Goal: Task Accomplishment & Management: Manage account settings

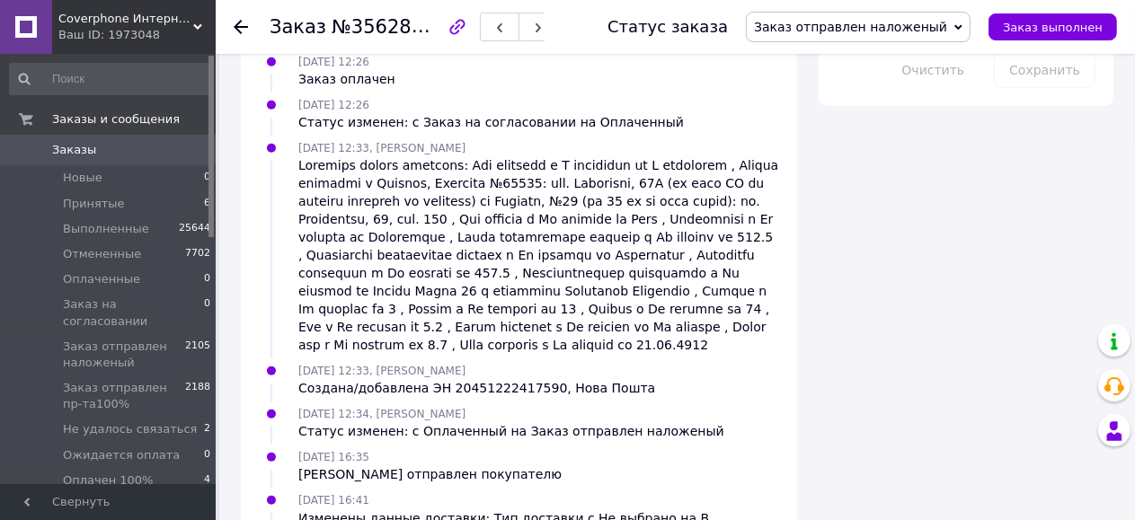
scroll to position [1231, 0]
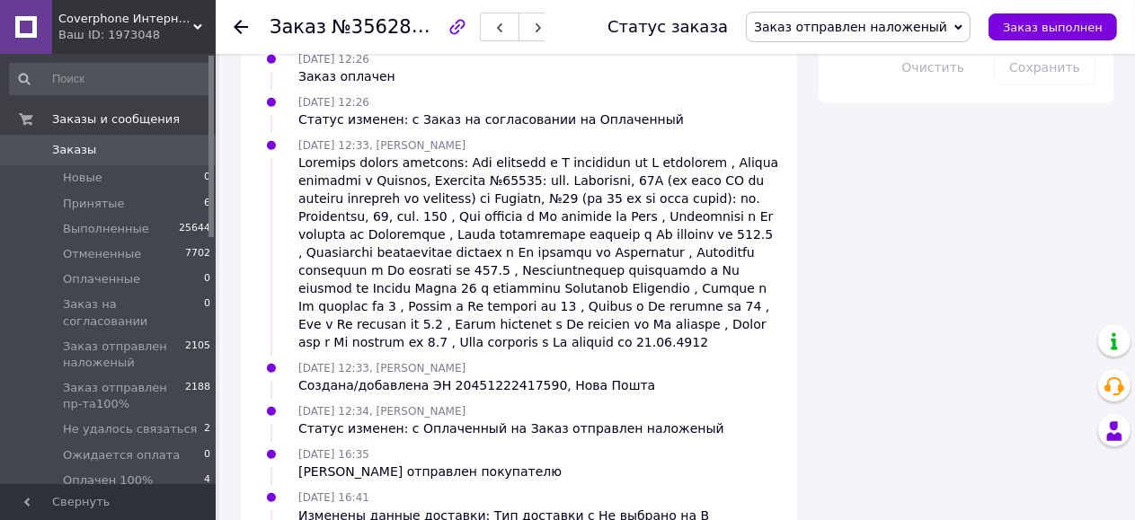
copy div "20451222417590"
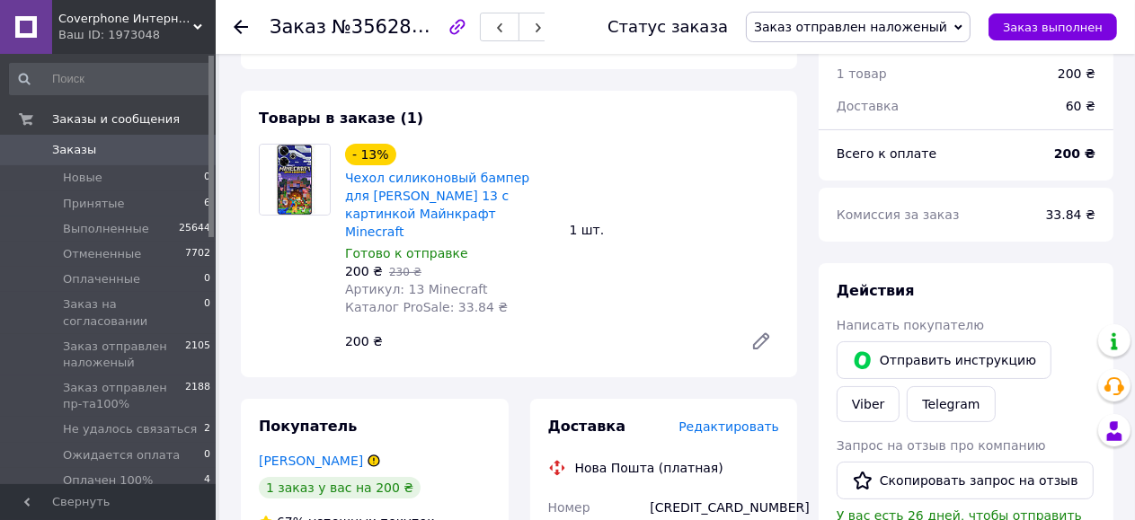
scroll to position [359, 0]
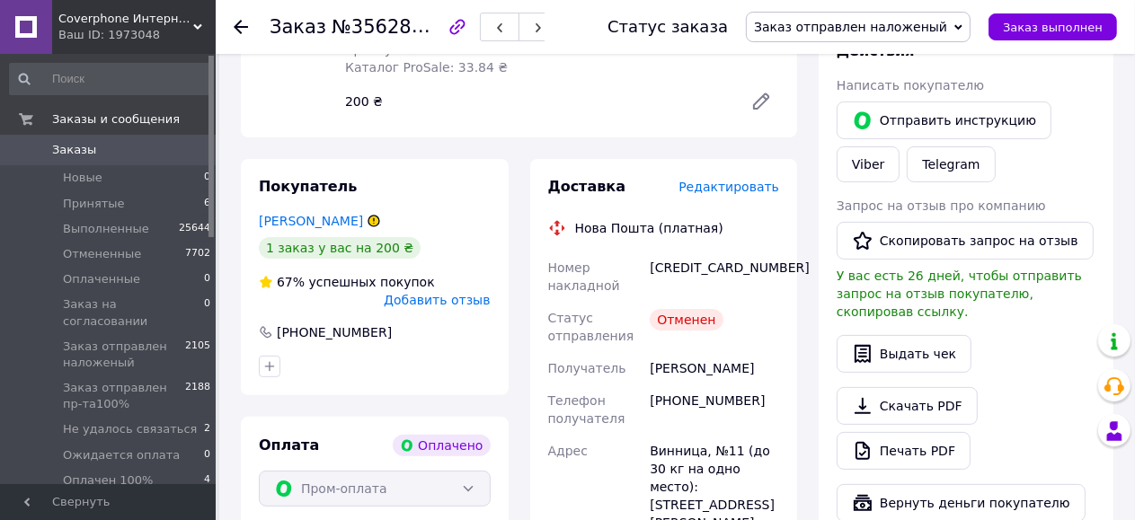
click at [752, 180] on span "Редактировать" at bounding box center [728, 187] width 101 height 14
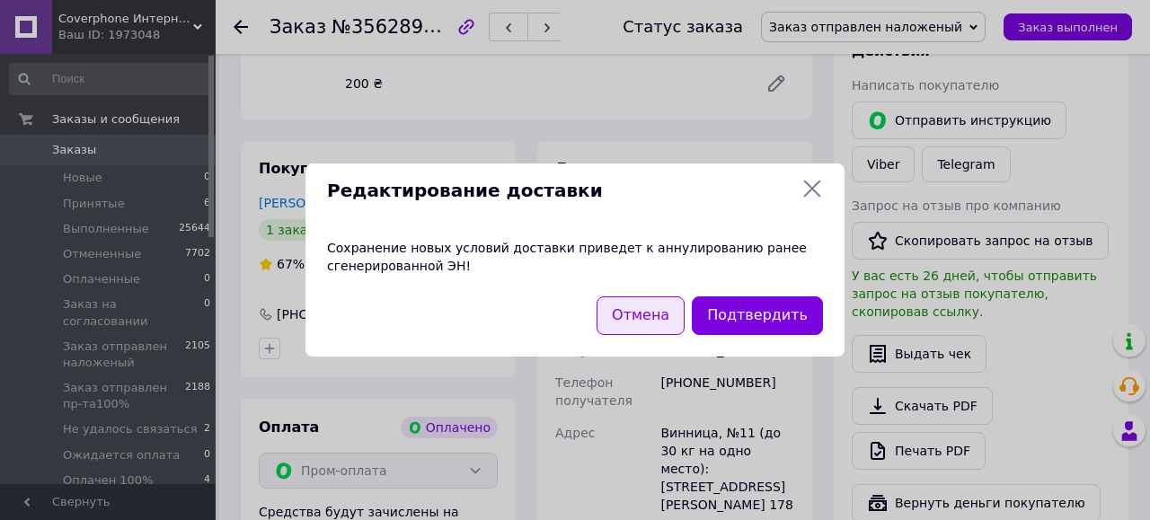
click at [662, 316] on button "Отмена" at bounding box center [640, 315] width 88 height 39
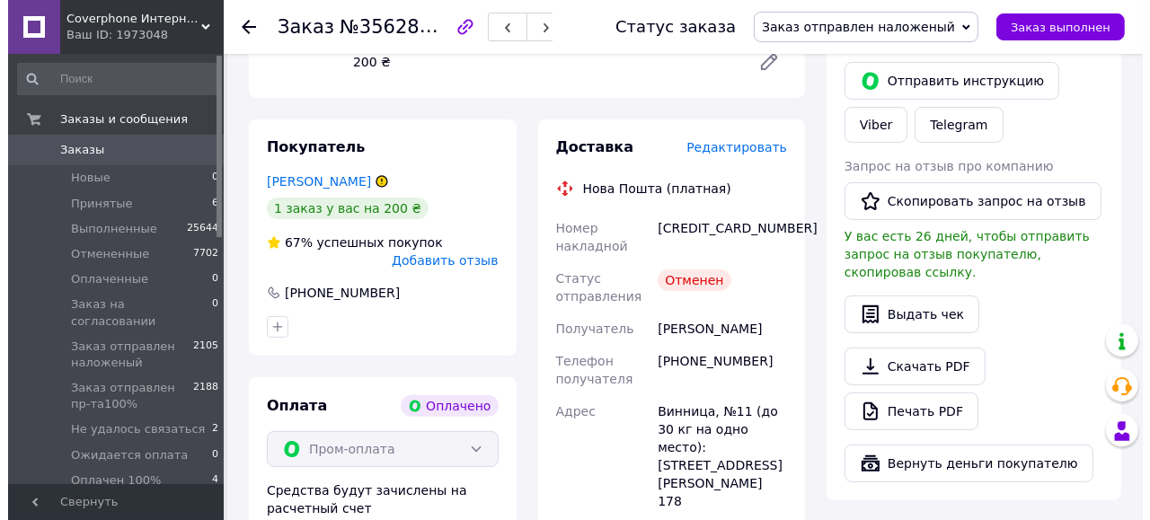
scroll to position [396, 0]
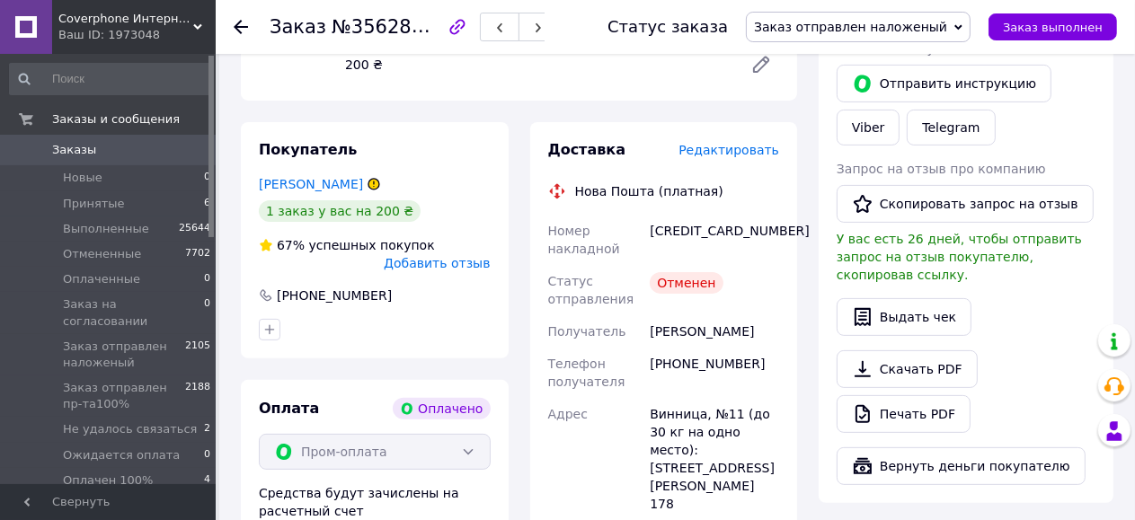
click at [733, 143] on span "Редактировать" at bounding box center [728, 150] width 101 height 14
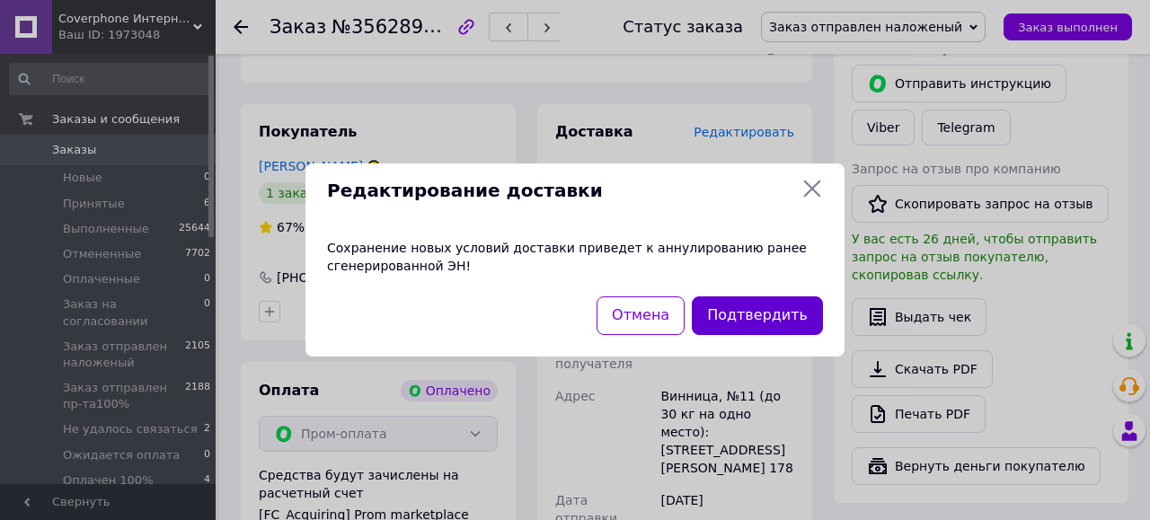
click at [756, 311] on button "Подтвердить" at bounding box center [757, 315] width 131 height 39
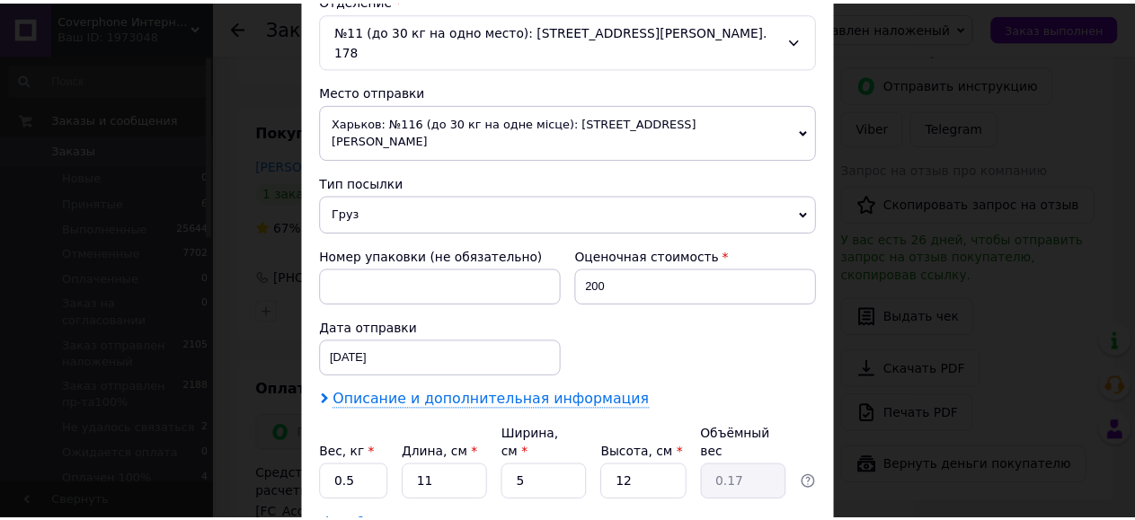
scroll to position [667, 0]
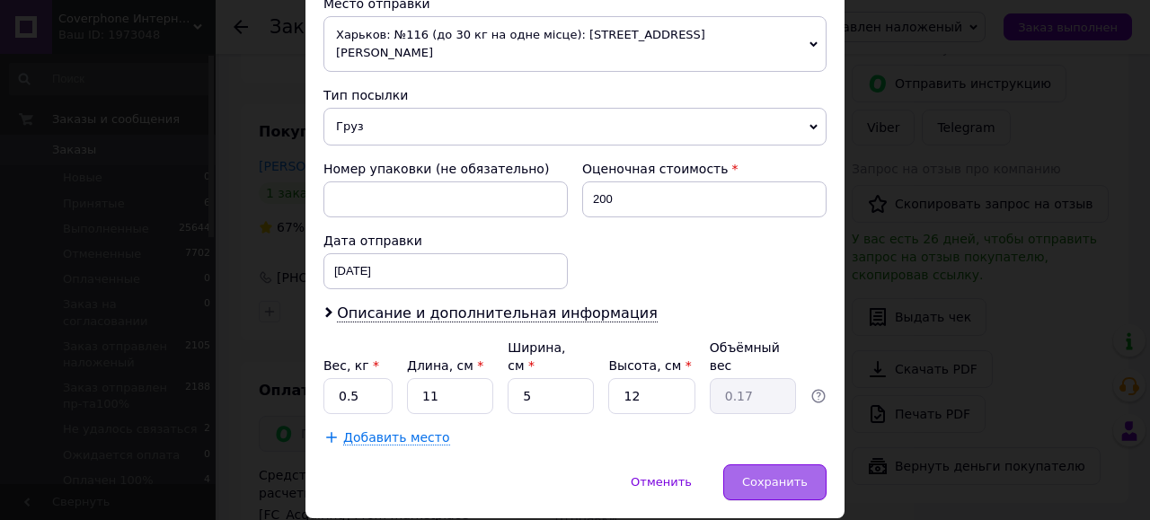
click at [769, 475] on span "Сохранить" at bounding box center [775, 481] width 66 height 13
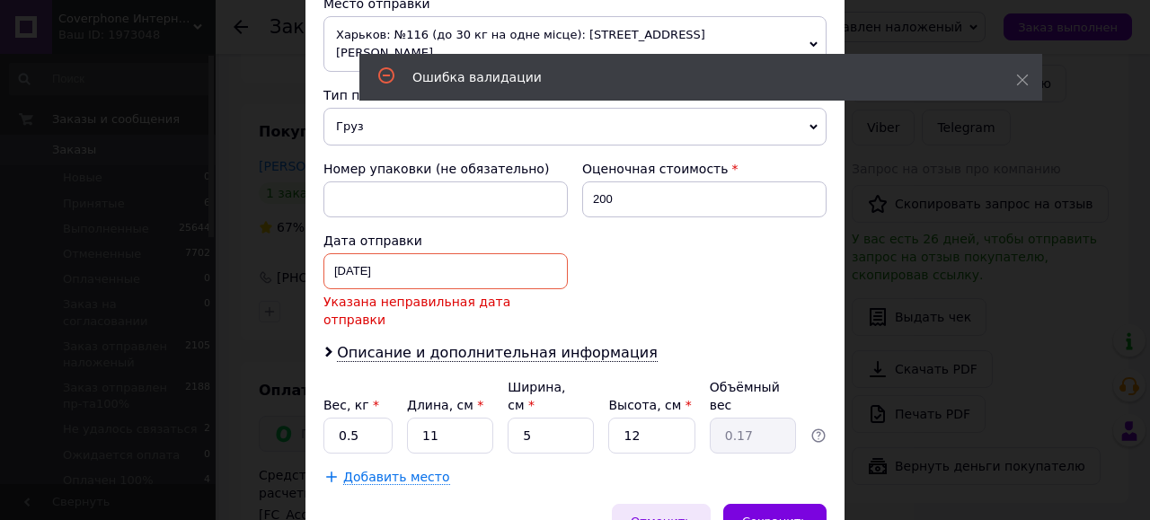
click at [673, 515] on span "Отменить" at bounding box center [661, 521] width 61 height 13
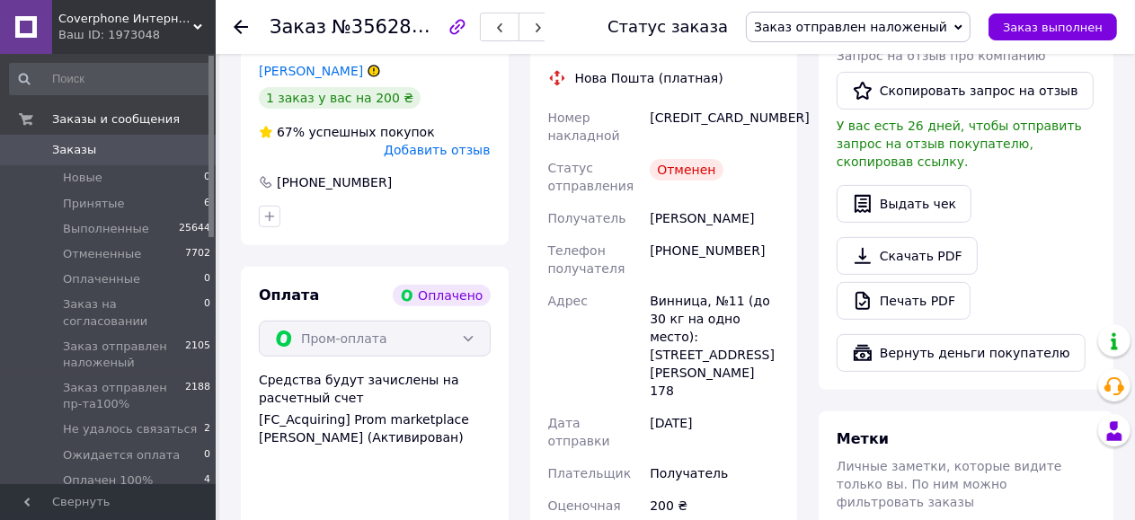
scroll to position [392, 0]
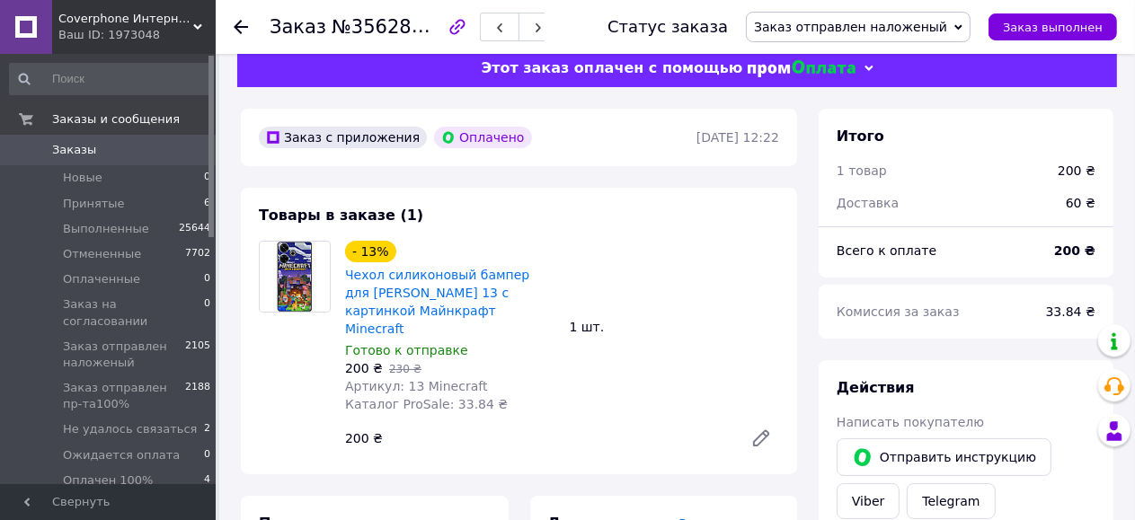
scroll to position [21, 0]
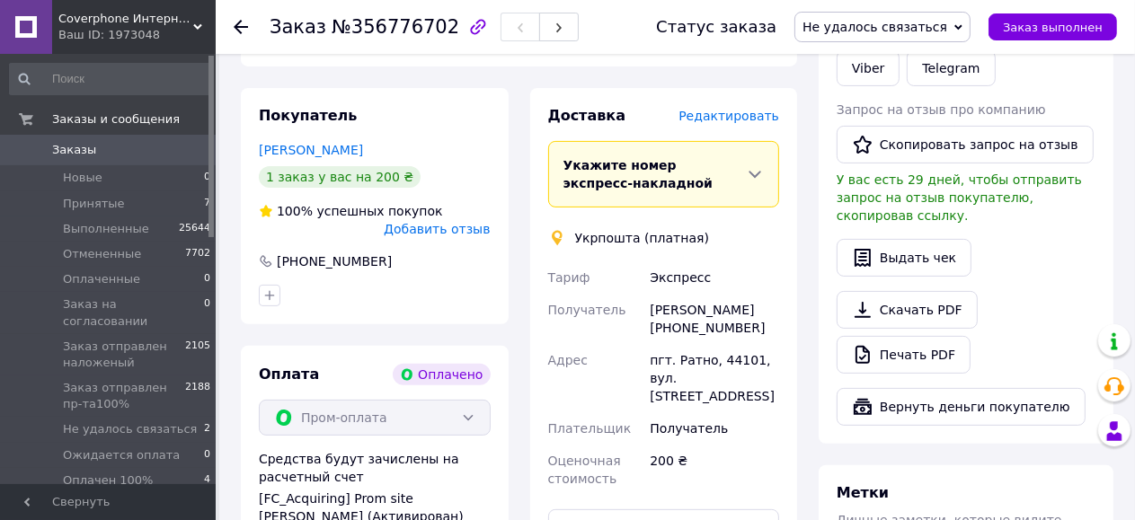
scroll to position [359, 0]
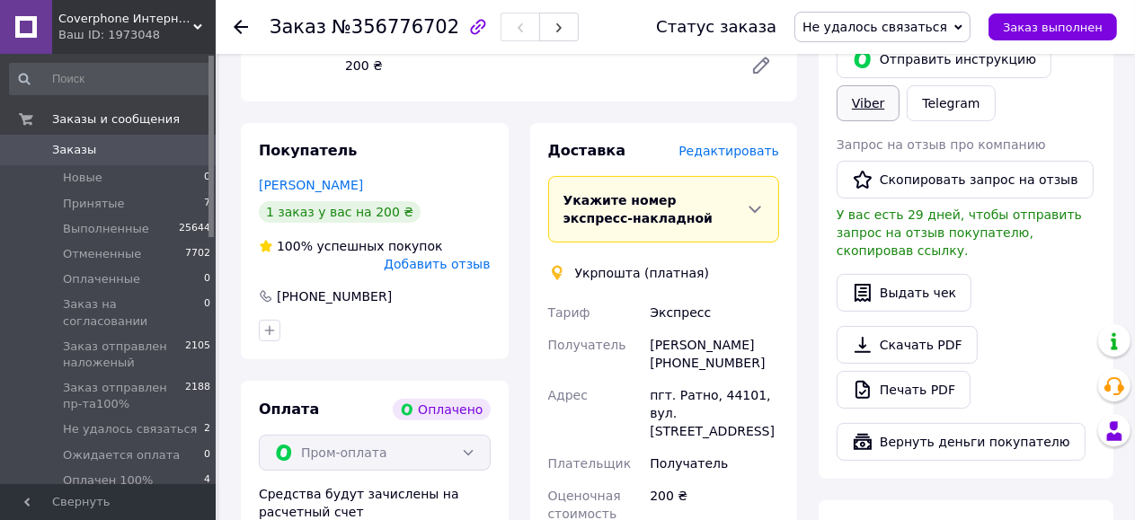
click at [862, 103] on link "Viber" at bounding box center [867, 103] width 63 height 36
